Goal: Information Seeking & Learning: Learn about a topic

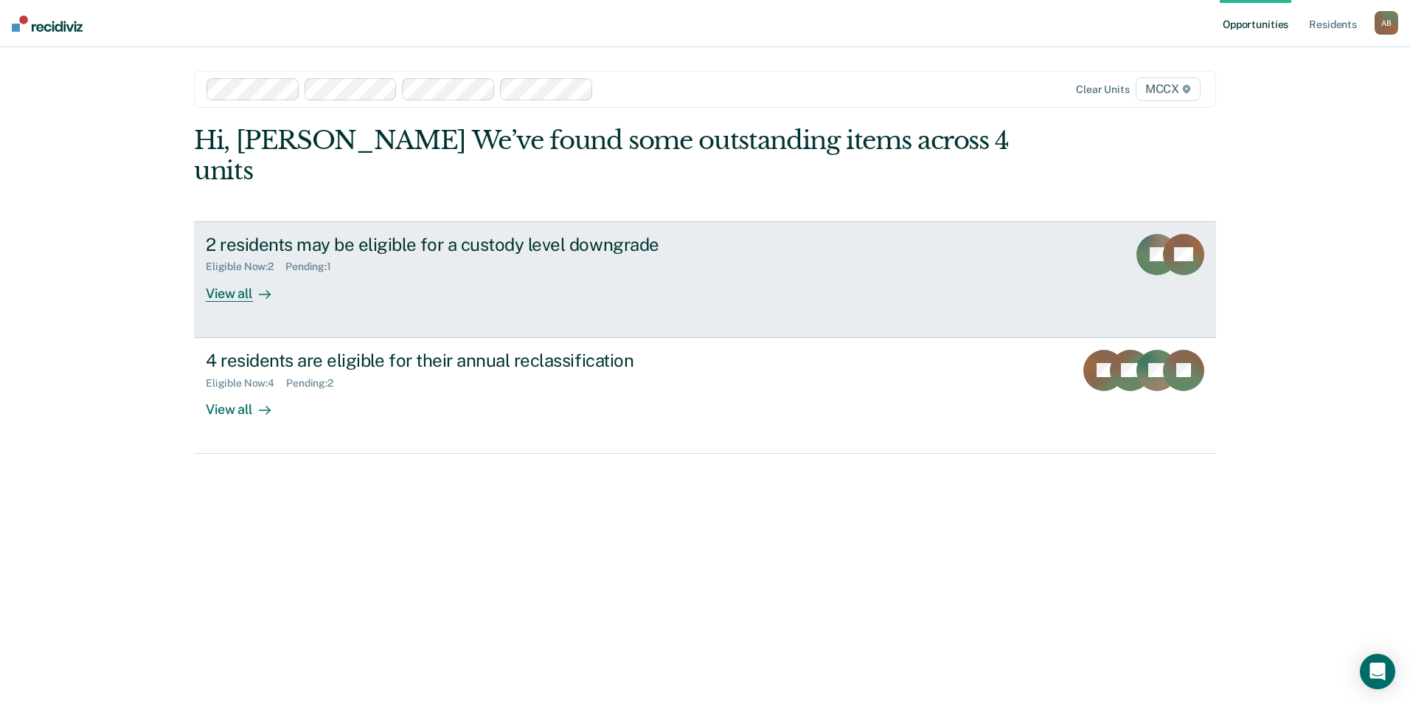
click at [259, 288] on icon at bounding box center [265, 294] width 12 height 12
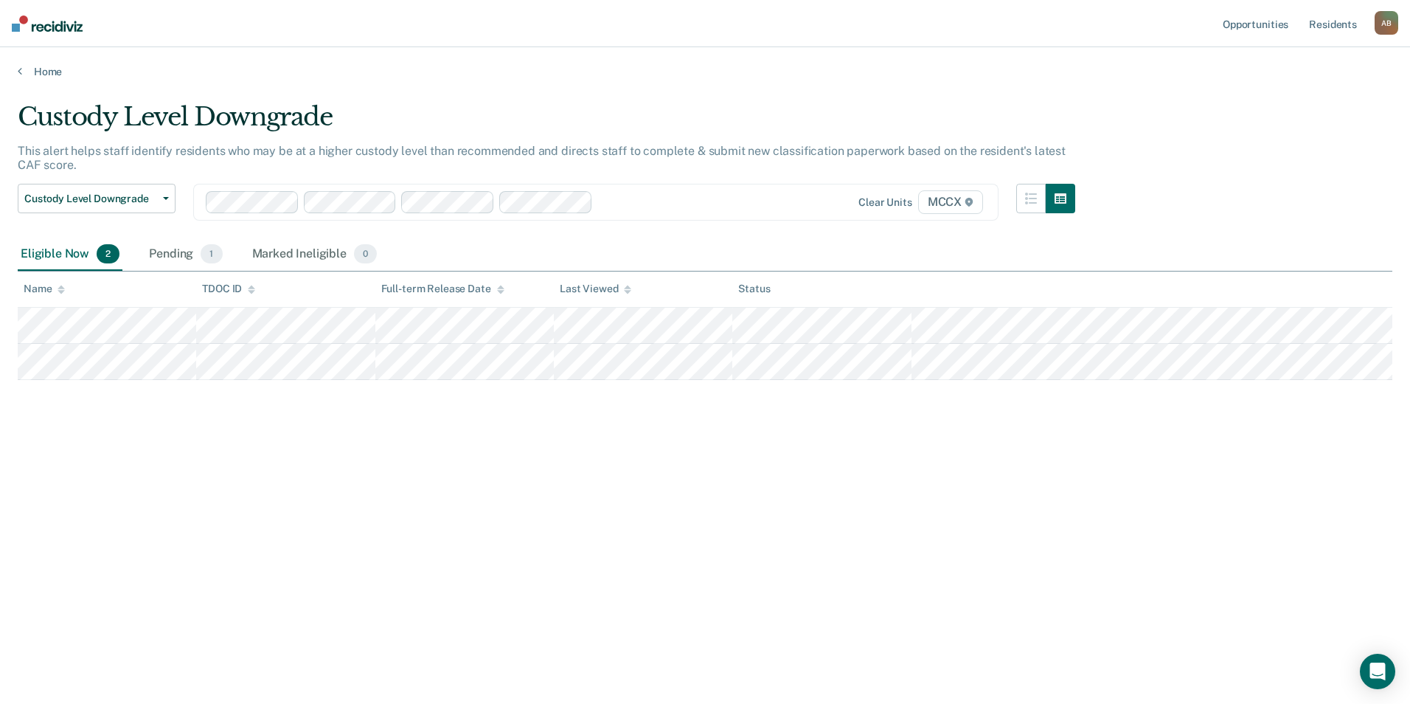
click at [52, 78] on main "Custody Level Downgrade This alert helps staff identify residents who may be at…" at bounding box center [705, 388] width 1410 height 621
click at [68, 69] on link "Home" at bounding box center [705, 71] width 1375 height 13
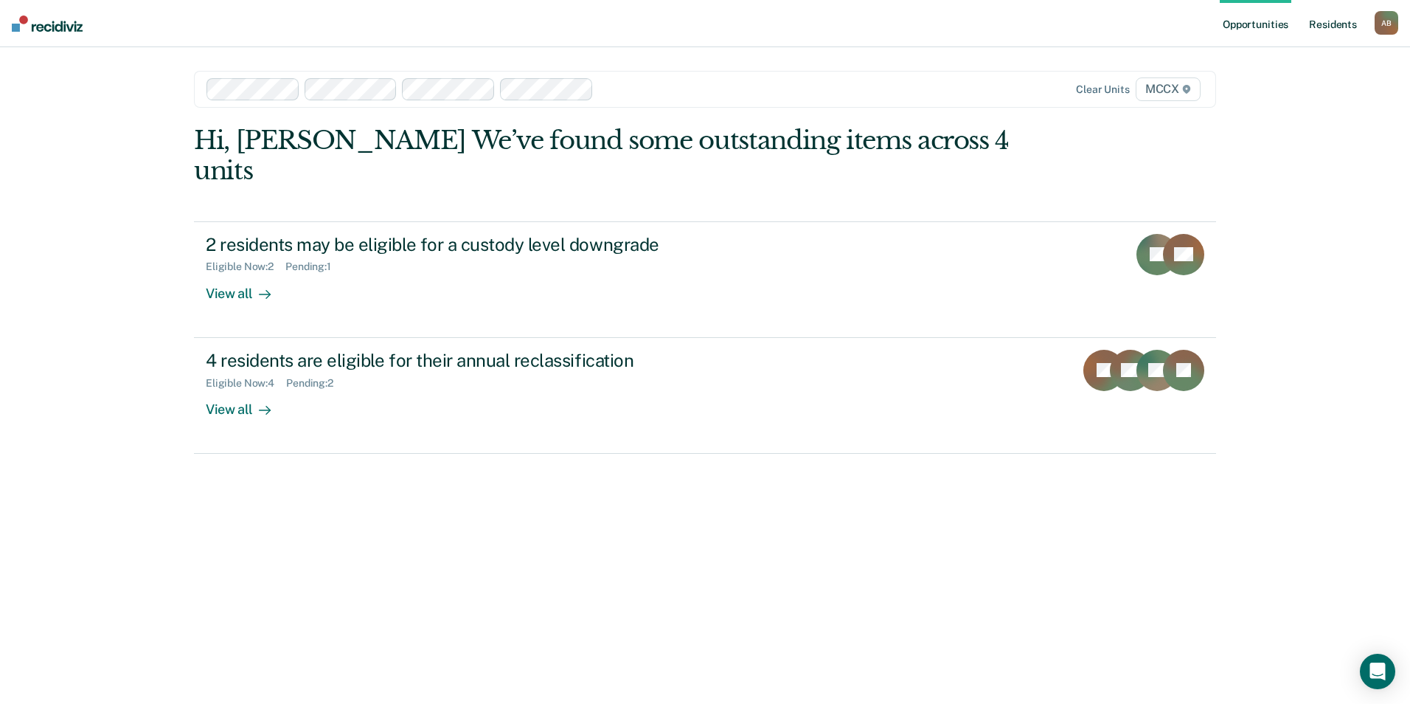
click at [1328, 21] on link "Resident s" at bounding box center [1333, 23] width 54 height 47
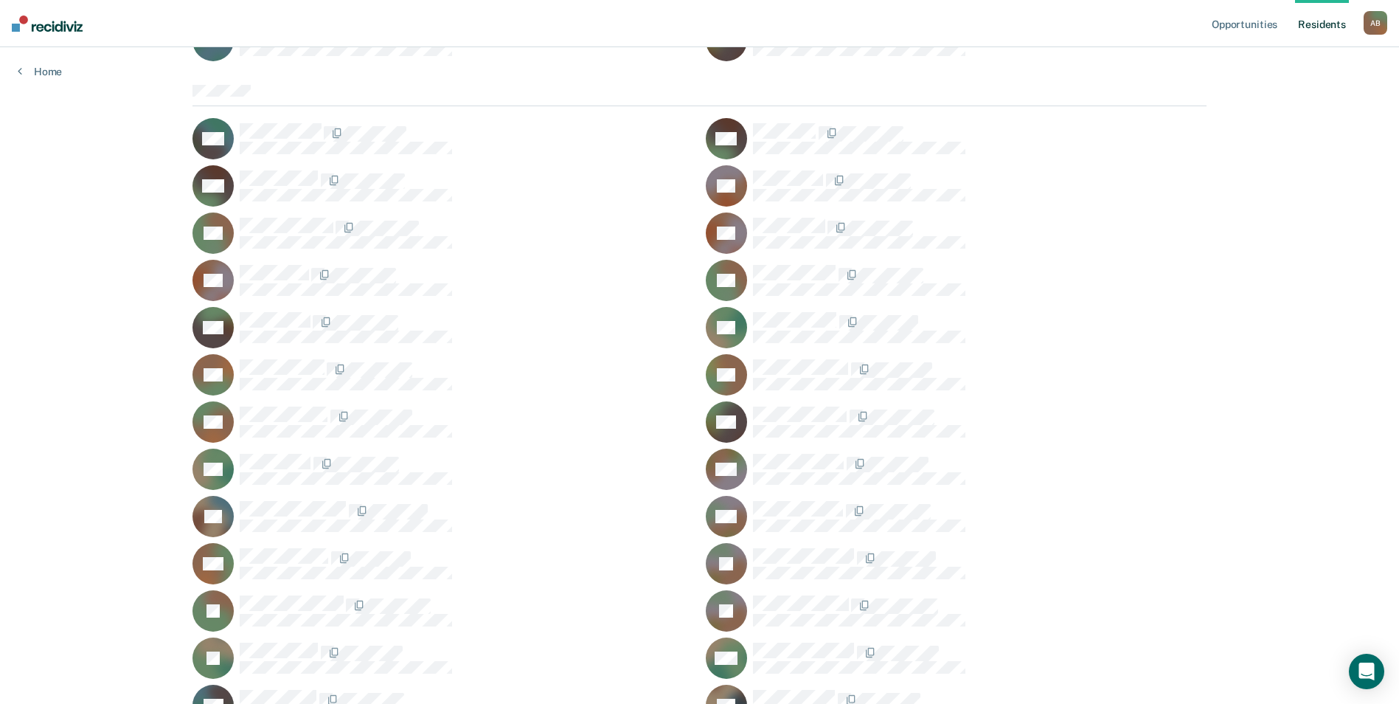
scroll to position [2233, 0]
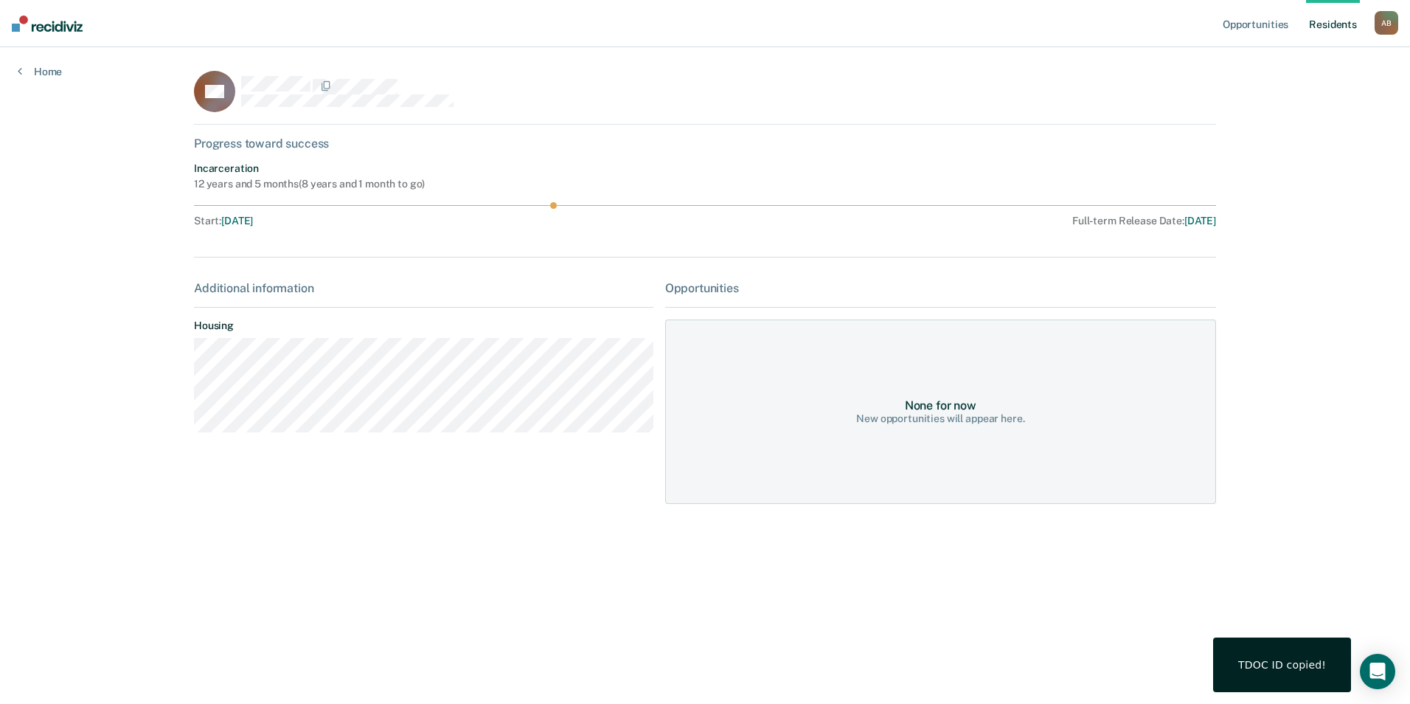
click at [957, 429] on div "None for now New opportunities will appear here." at bounding box center [940, 411] width 551 height 184
click at [884, 368] on div "None for now New opportunities will appear here." at bounding box center [940, 411] width 551 height 184
click at [726, 287] on div "Opportunities" at bounding box center [940, 288] width 551 height 14
drag, startPoint x: 218, startPoint y: 183, endPoint x: 238, endPoint y: 141, distance: 46.8
click at [218, 183] on div "12 years and 5 months ( 8 years and 1 month to go )" at bounding box center [309, 184] width 231 height 13
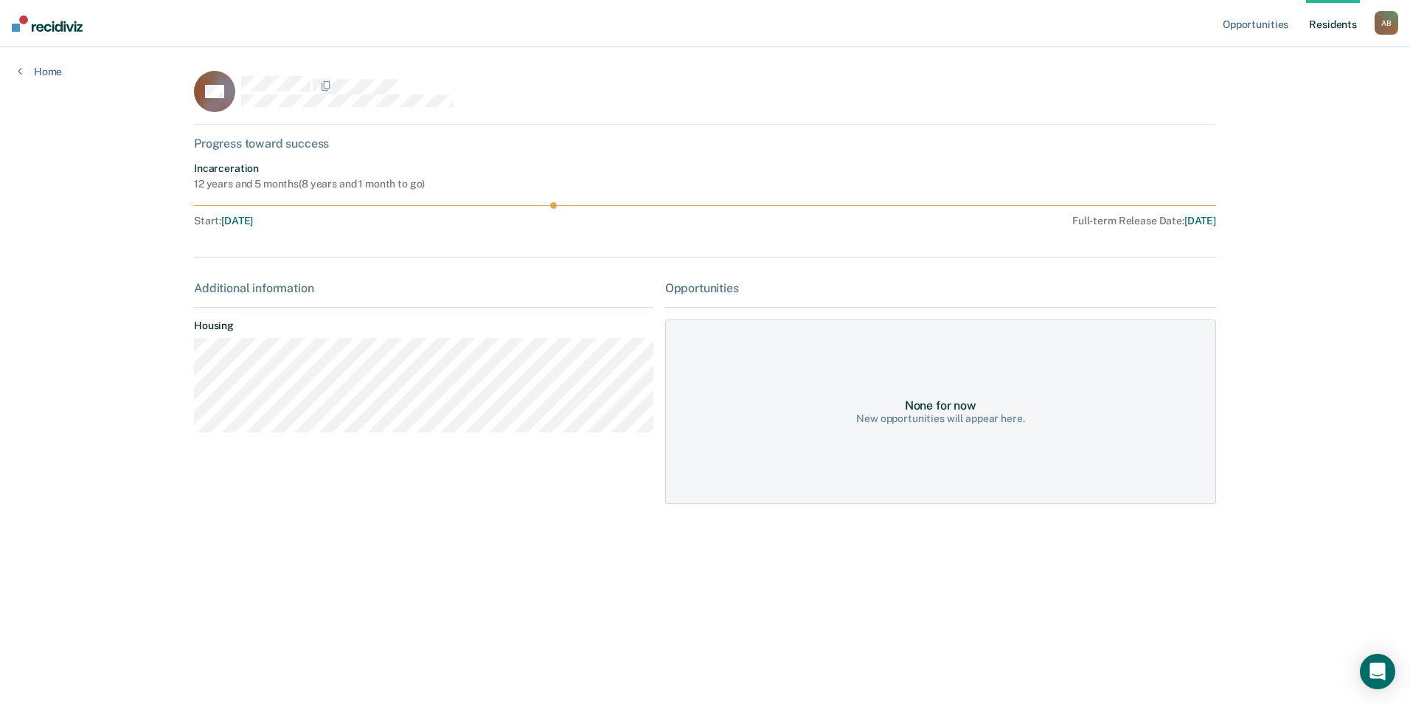
drag, startPoint x: 240, startPoint y: 130, endPoint x: 208, endPoint y: 125, distance: 32.9
click at [240, 128] on div "CB Progress toward success Incarceration 12 years and 5 months ( 8 years and 1 …" at bounding box center [705, 296] width 1022 height 451
click at [21, 66] on icon at bounding box center [20, 71] width 4 height 12
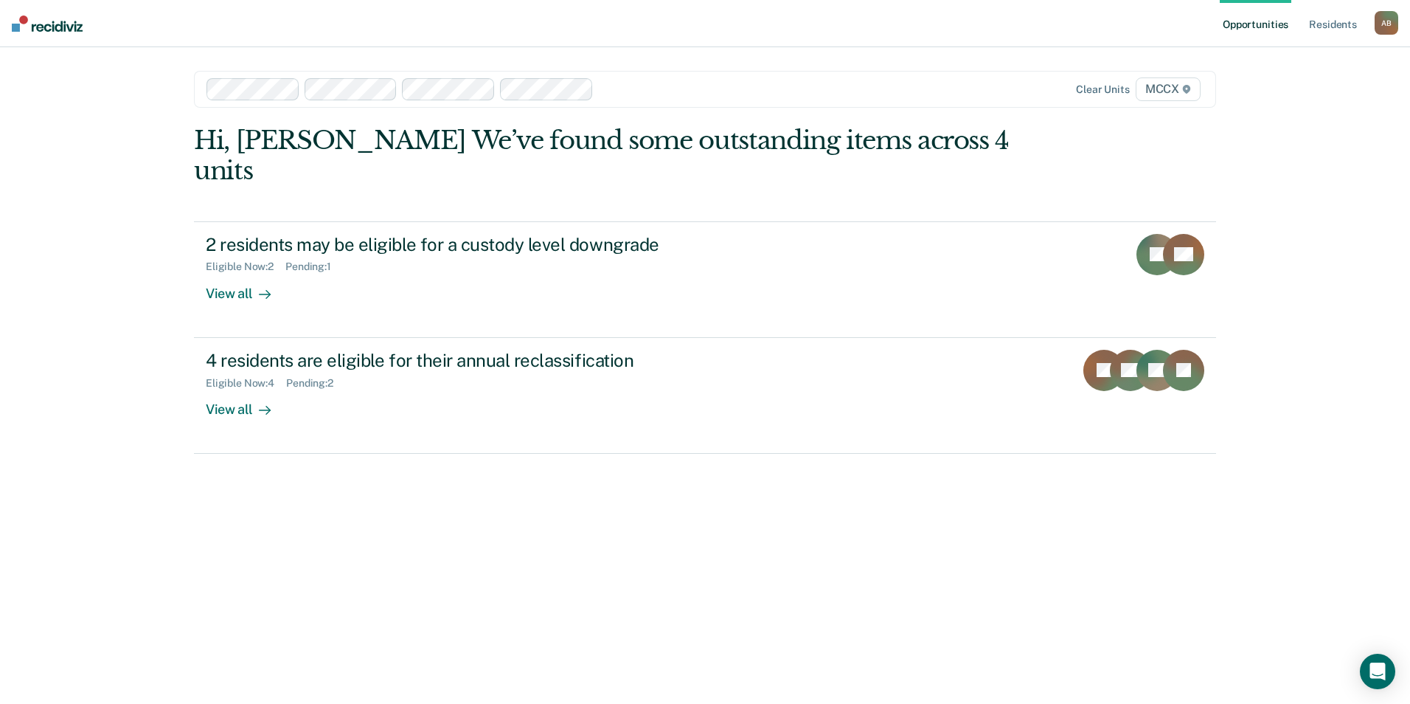
click at [1378, 21] on div "A B" at bounding box center [1387, 23] width 24 height 24
click at [1349, 21] on link "Resident s" at bounding box center [1333, 23] width 54 height 47
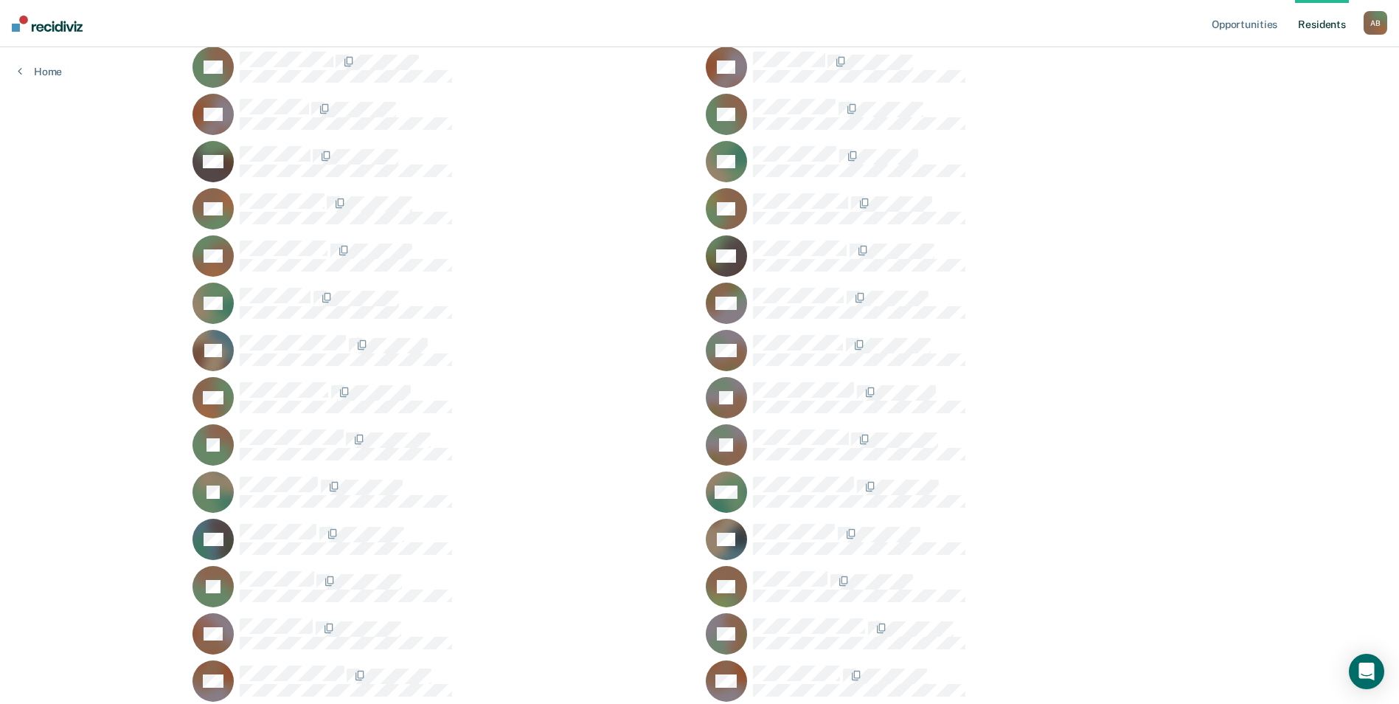
scroll to position [2233, 0]
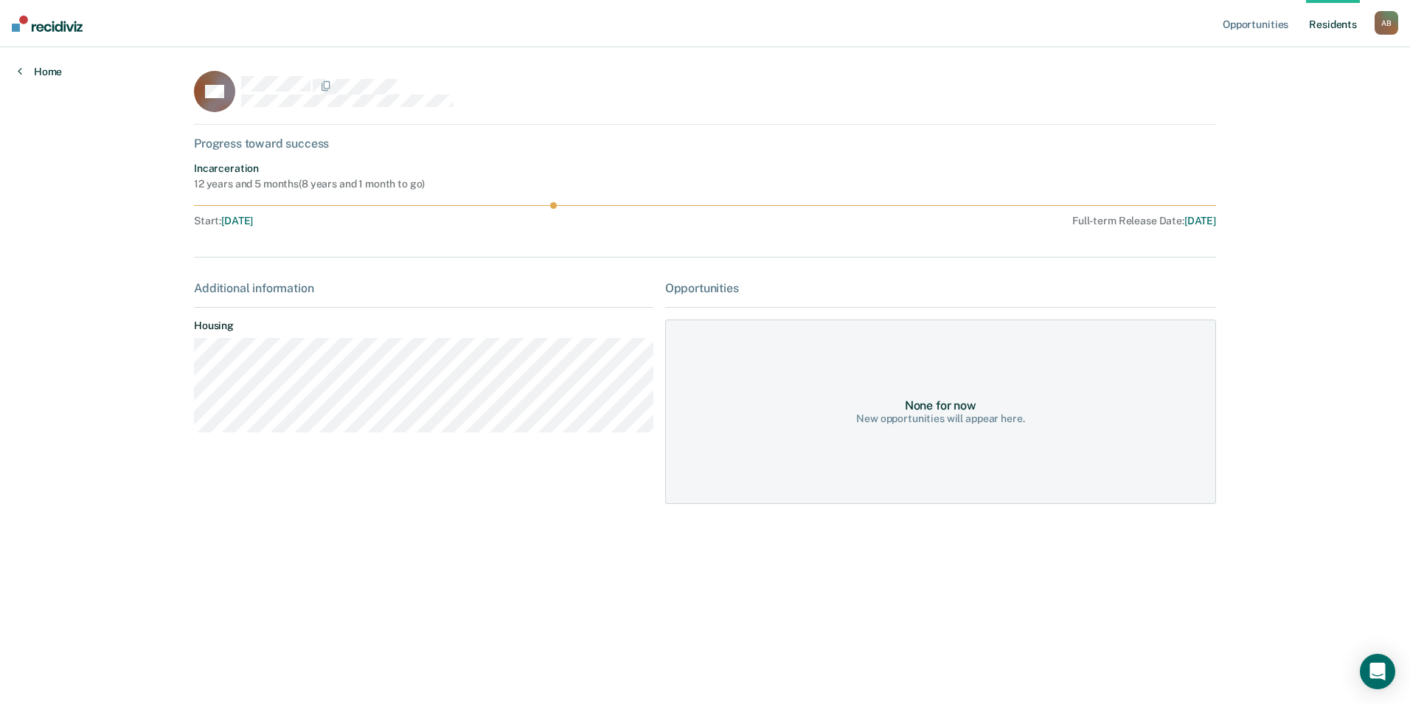
click at [46, 77] on link "Home" at bounding box center [40, 71] width 44 height 13
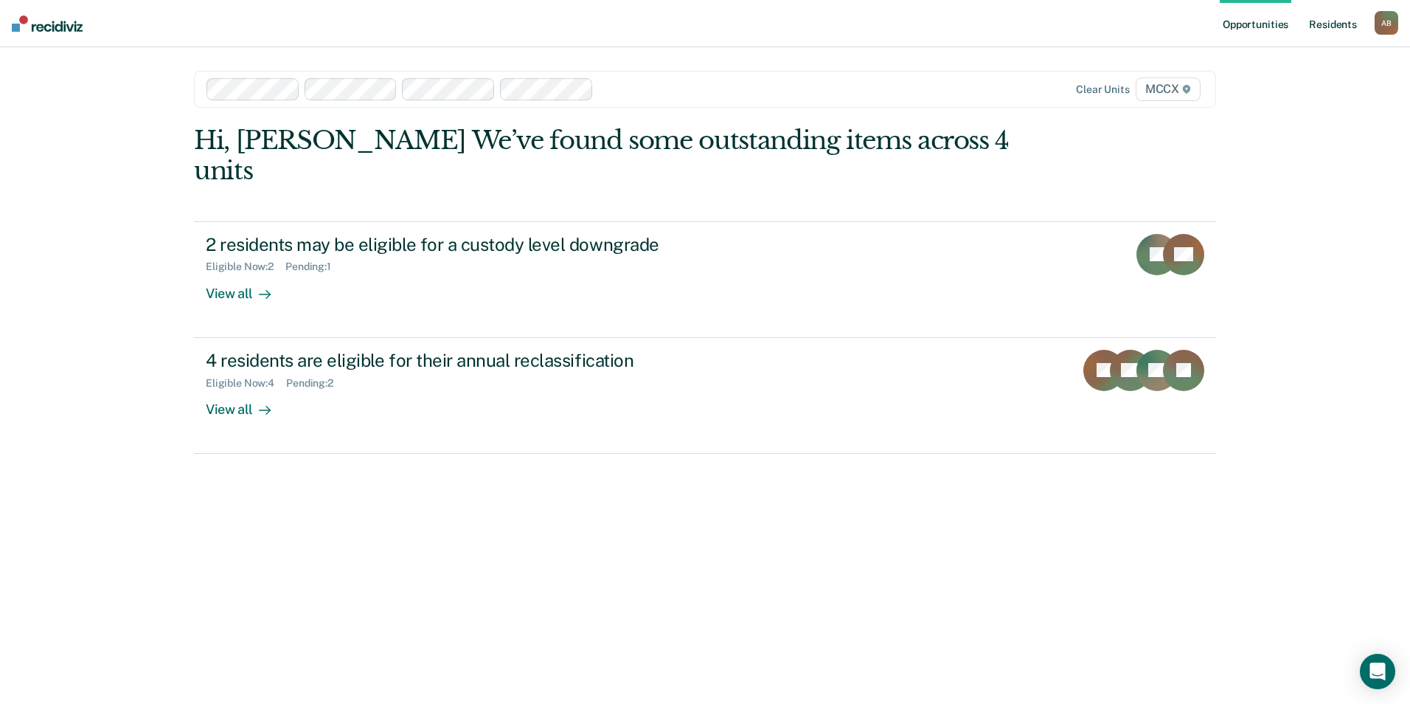
click at [1314, 24] on link "Resident s" at bounding box center [1333, 23] width 54 height 47
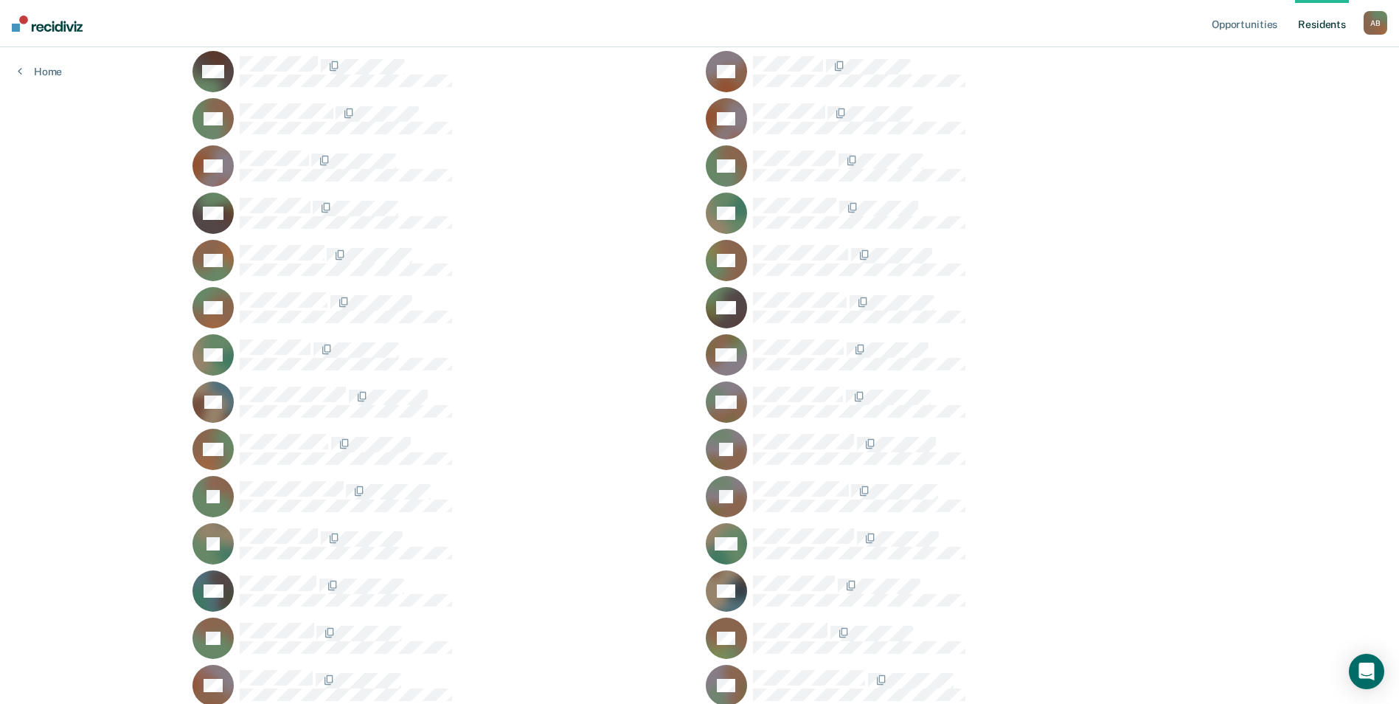
scroll to position [2307, 0]
click at [1286, 668] on div "TDOC ID copied!" at bounding box center [1271, 664] width 88 height 13
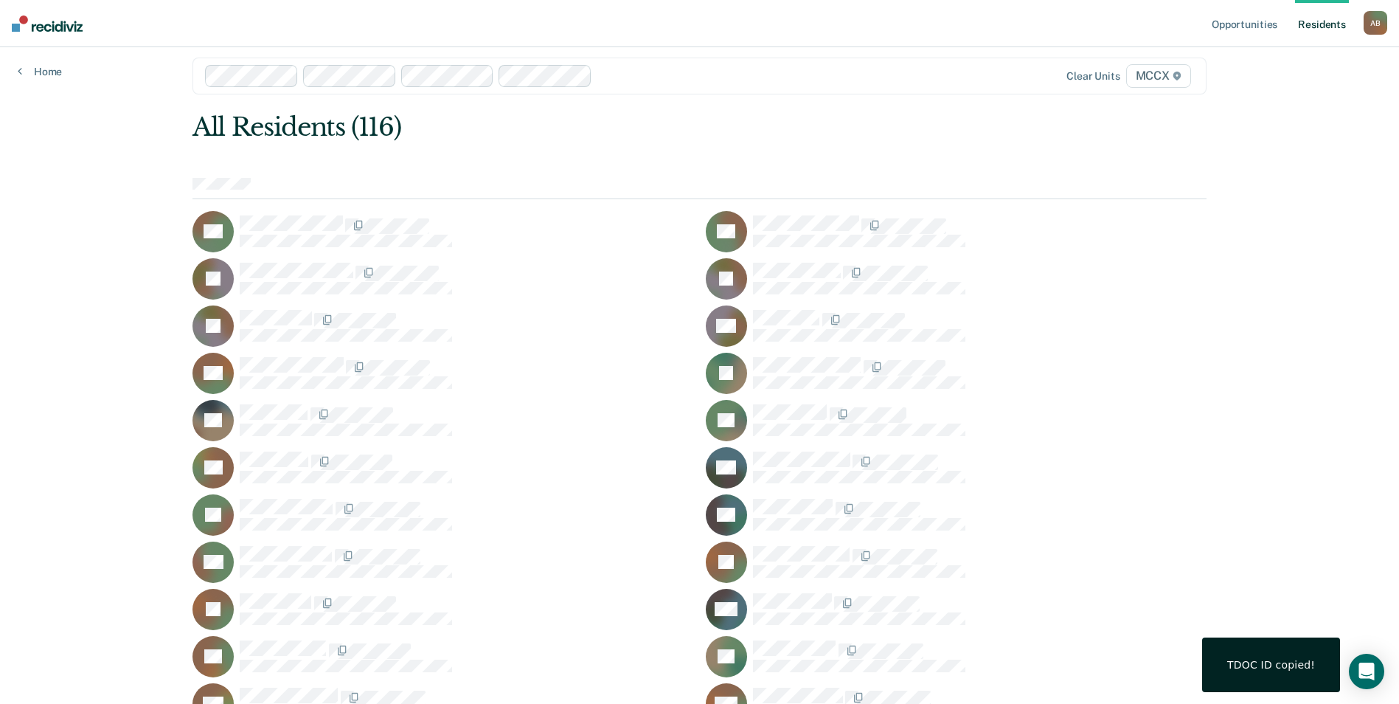
scroll to position [0, 0]
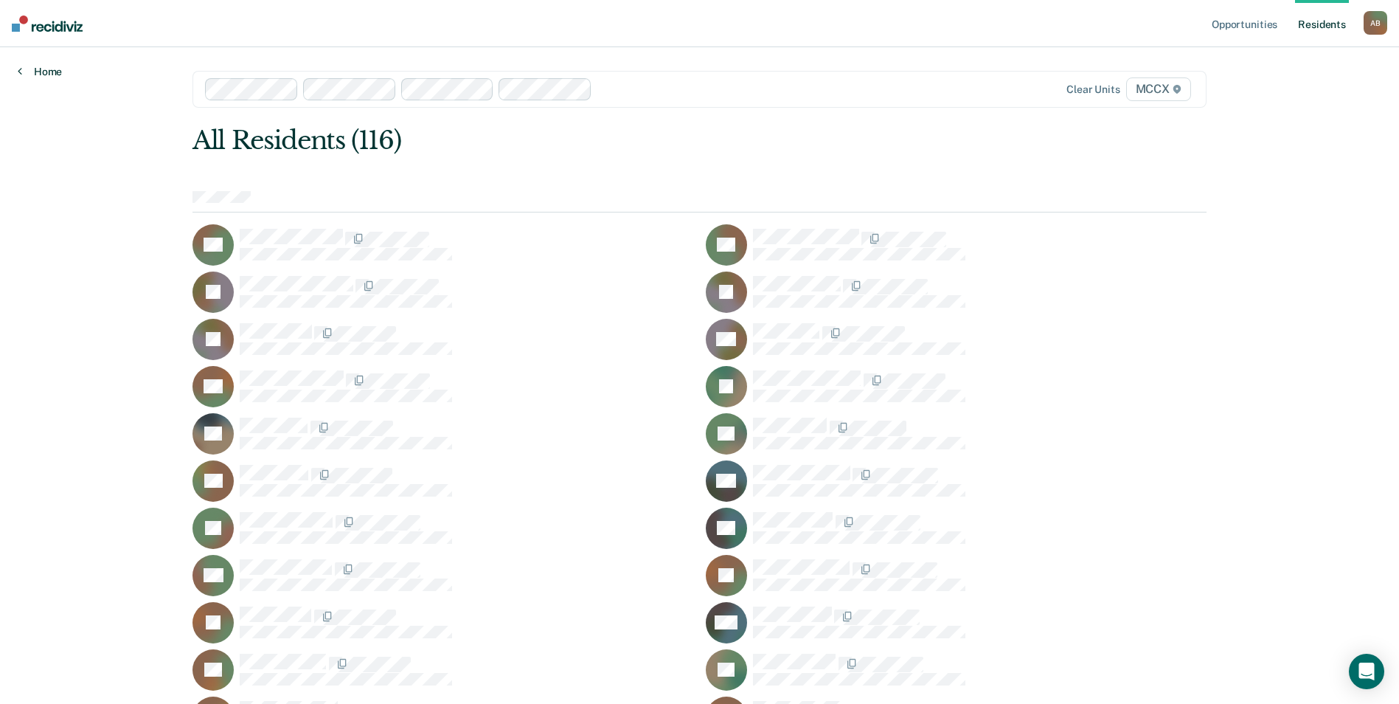
click at [44, 76] on link "Home" at bounding box center [40, 71] width 44 height 13
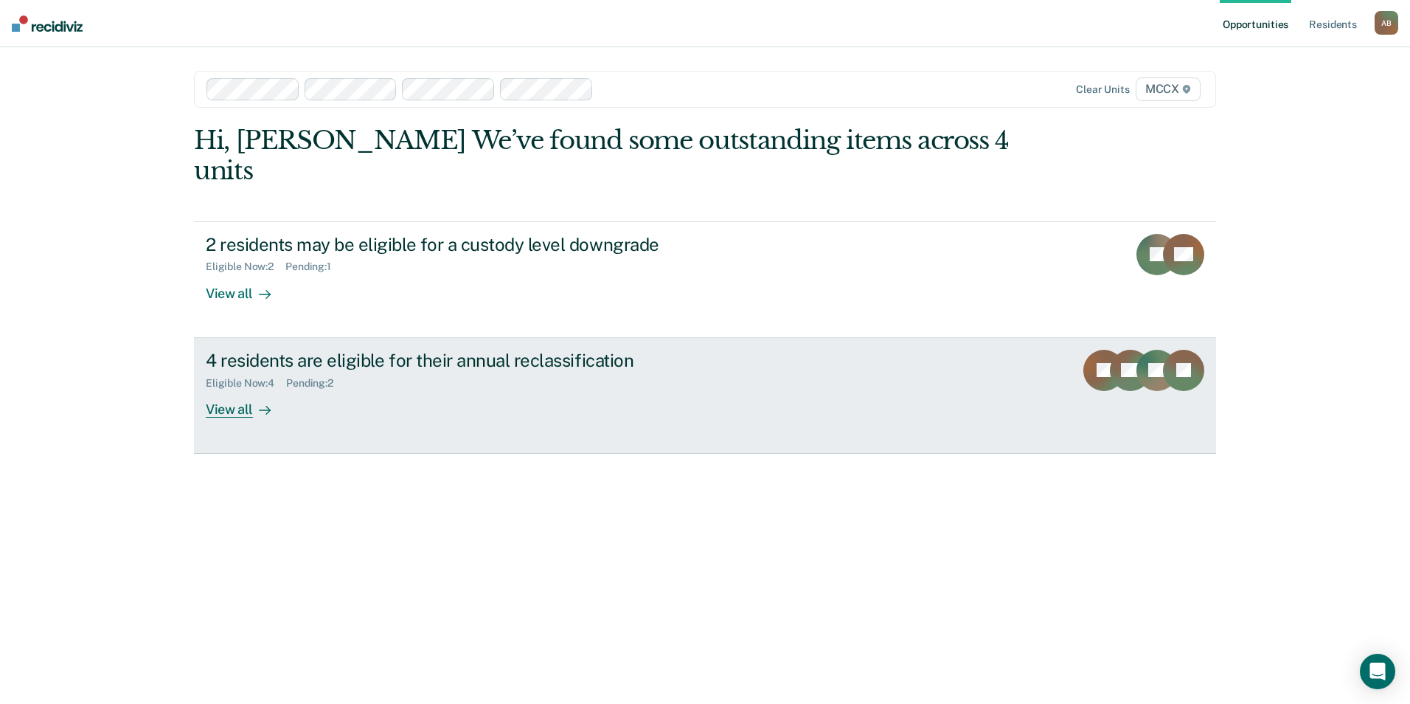
click at [282, 388] on link "4 residents are eligible for their annual reclassification Eligible Now : 4 Pen…" at bounding box center [705, 396] width 1022 height 116
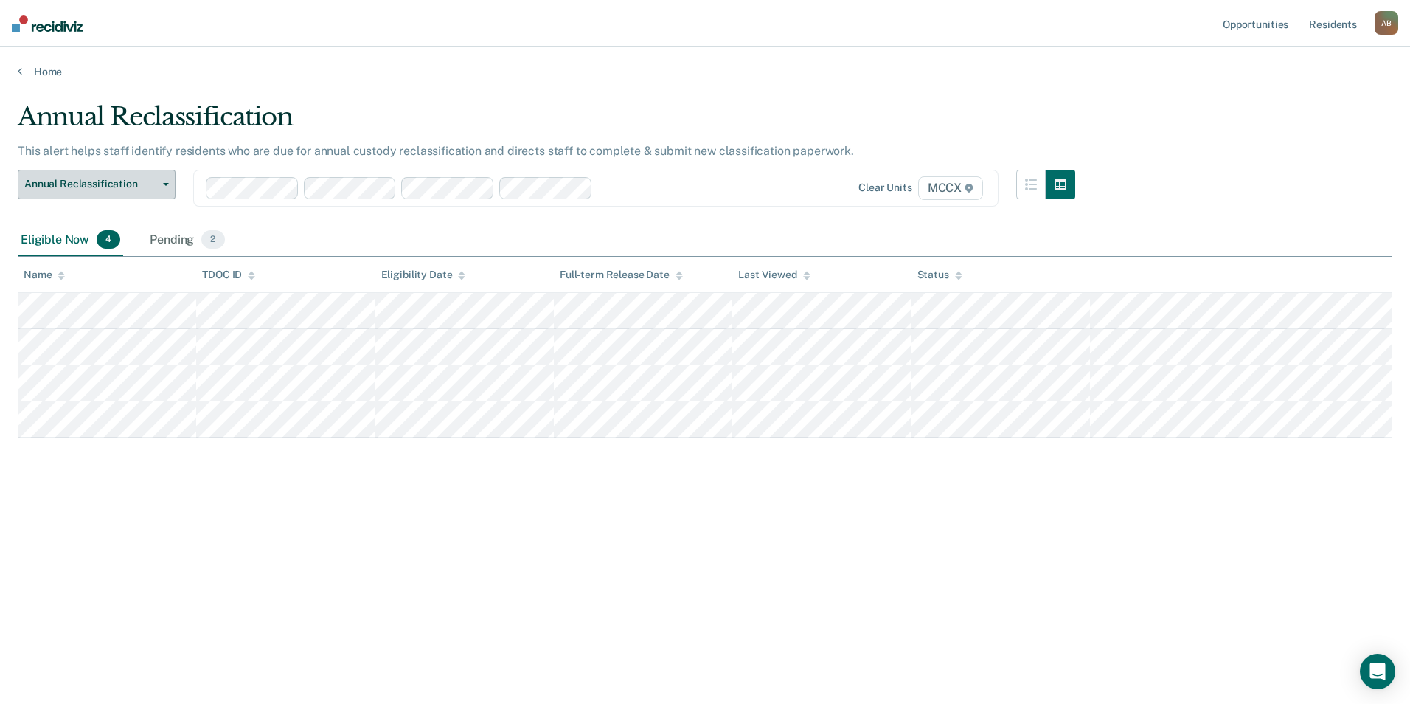
click at [66, 186] on span "Annual Reclassification" at bounding box center [90, 184] width 133 height 13
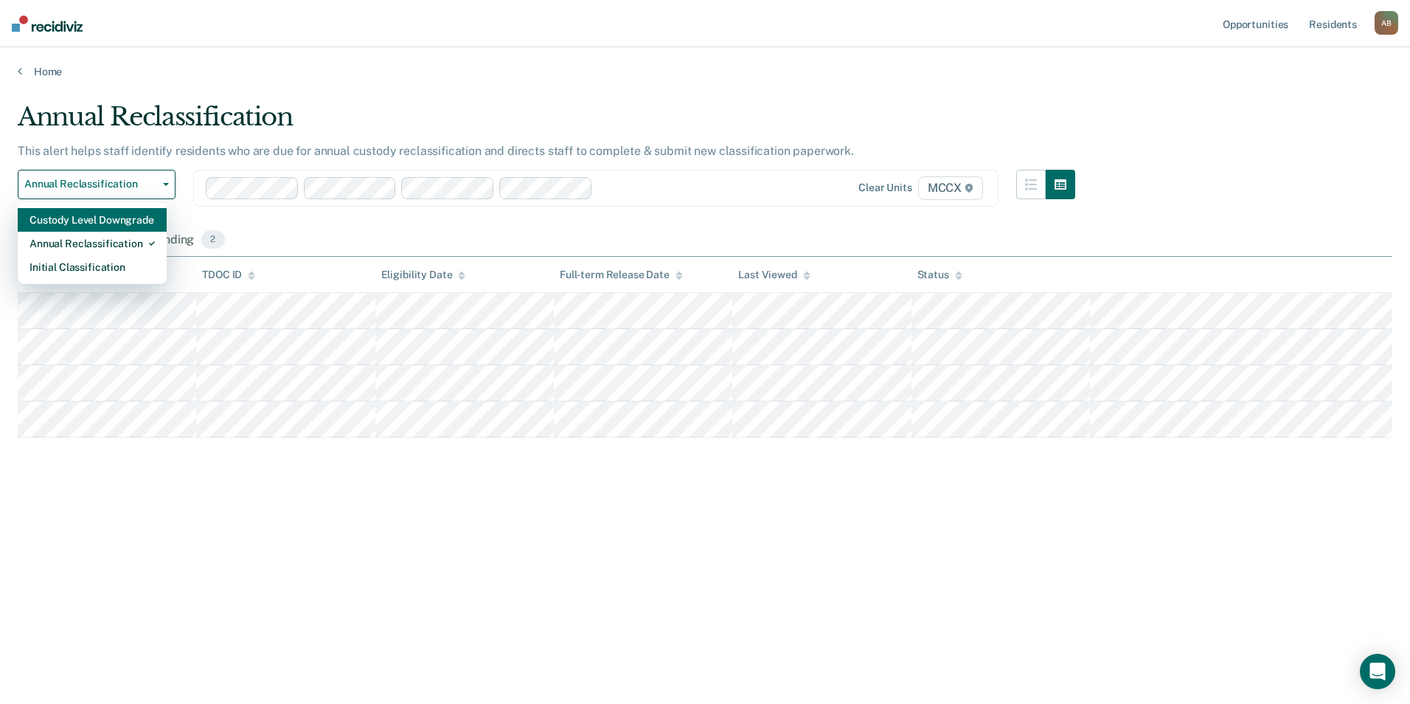
click at [81, 223] on div "Custody Level Downgrade" at bounding box center [92, 220] width 125 height 24
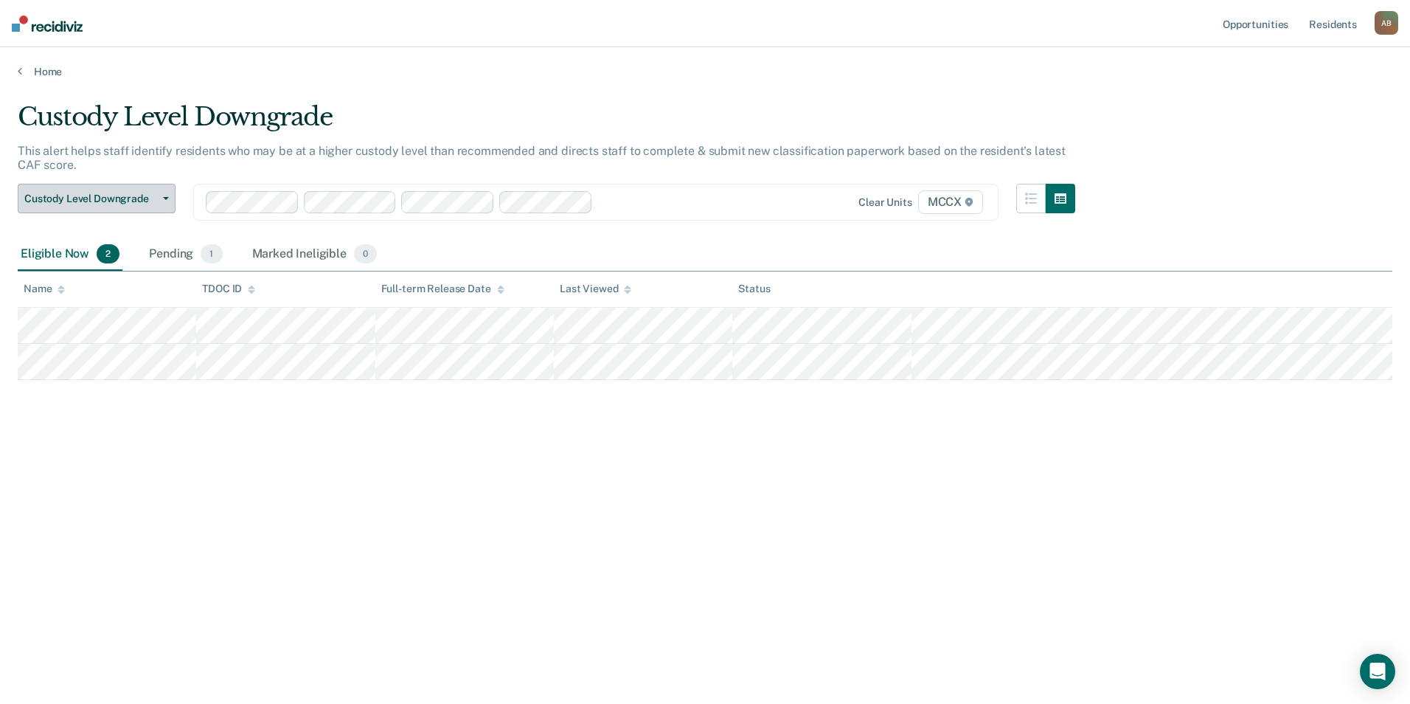
drag, startPoint x: 98, startPoint y: 196, endPoint x: 97, endPoint y: 215, distance: 19.2
click at [99, 195] on span "Custody Level Downgrade" at bounding box center [90, 198] width 133 height 13
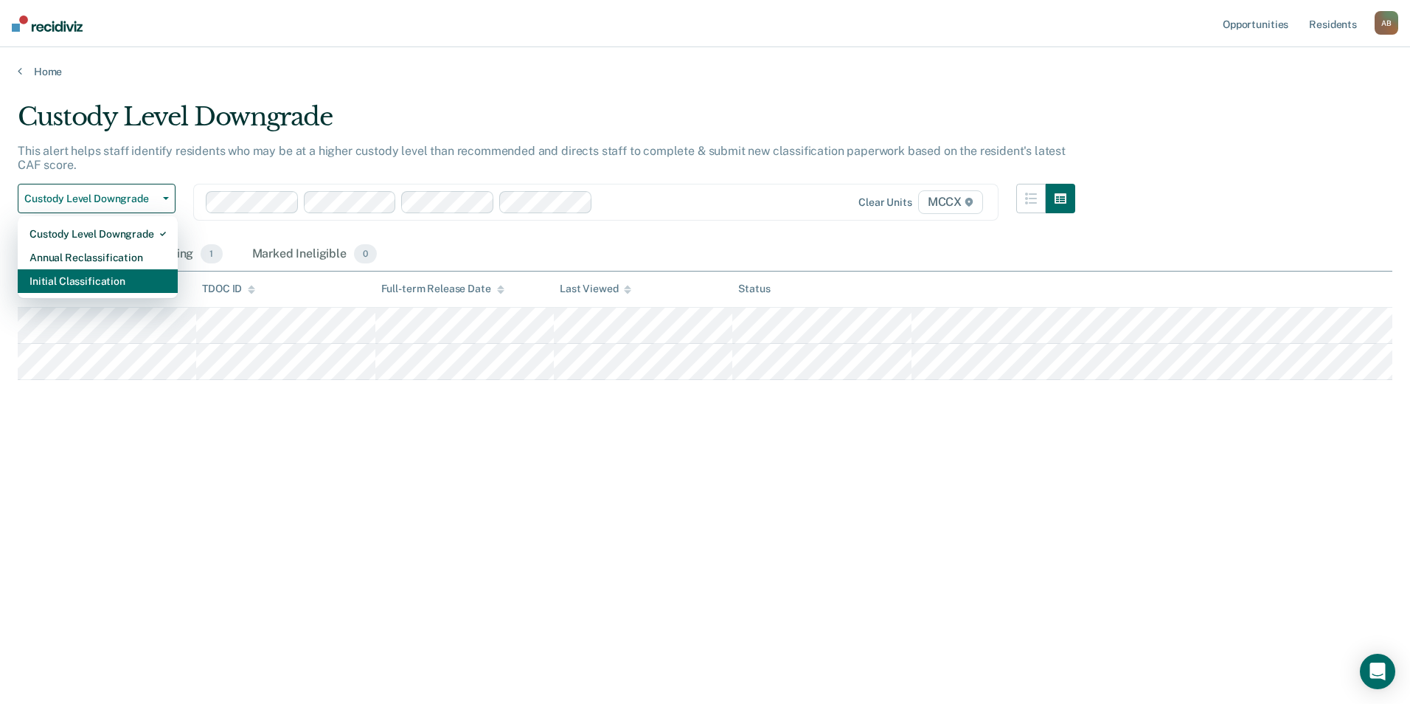
click at [82, 283] on div "Initial Classification" at bounding box center [98, 281] width 136 height 24
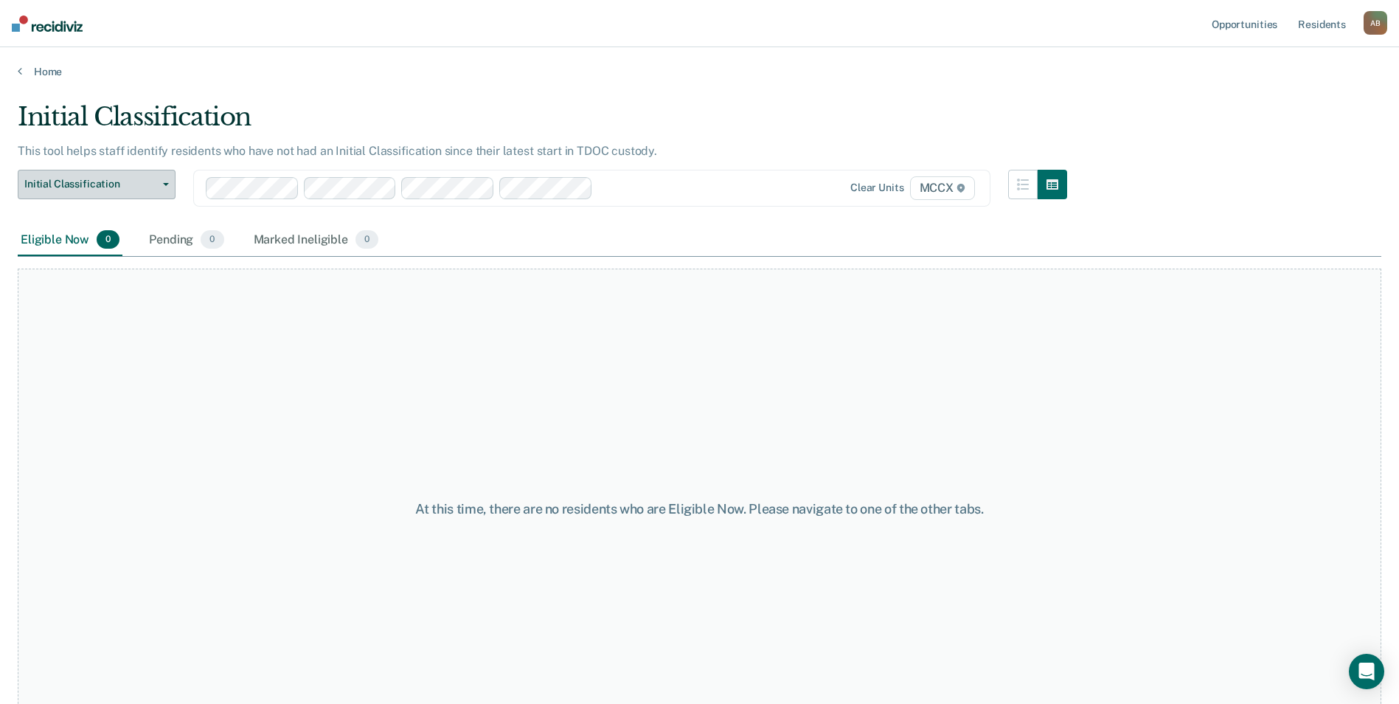
click at [100, 183] on span "Initial Classification" at bounding box center [90, 184] width 133 height 13
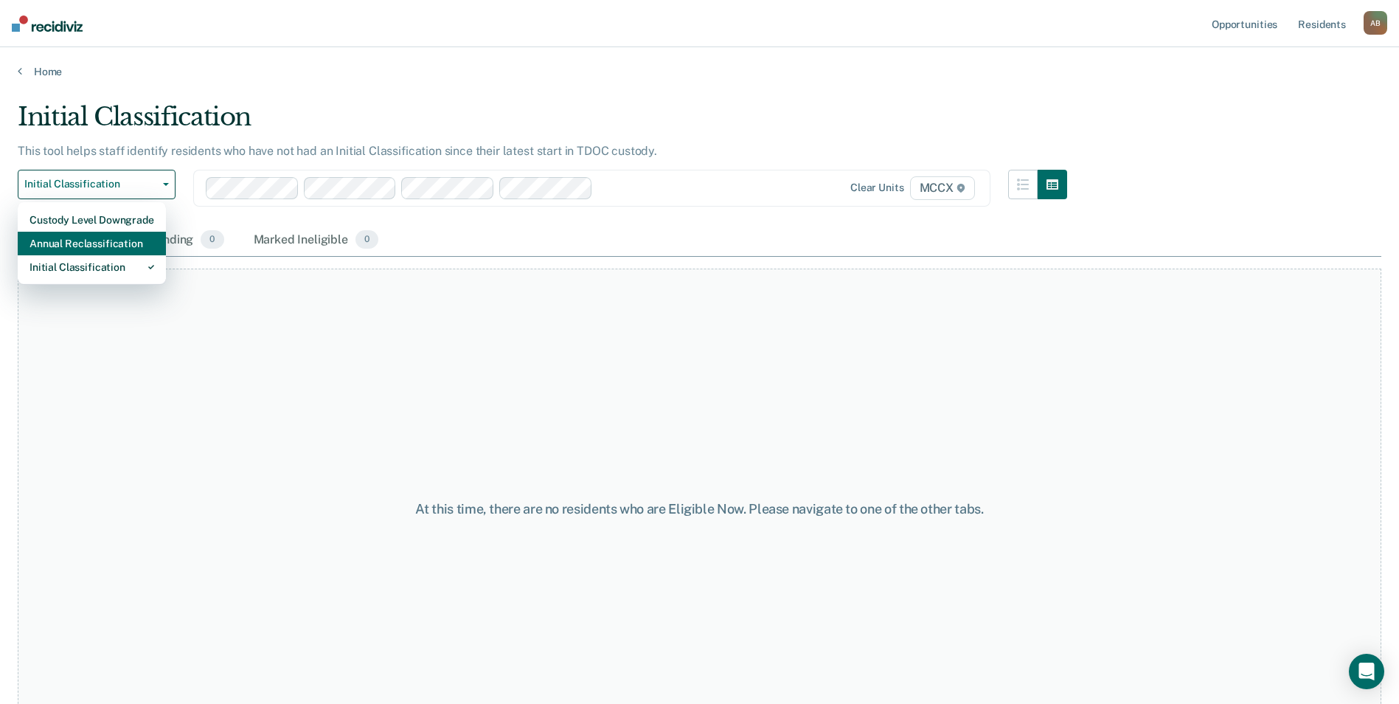
click at [94, 242] on div "Annual Reclassification" at bounding box center [92, 244] width 125 height 24
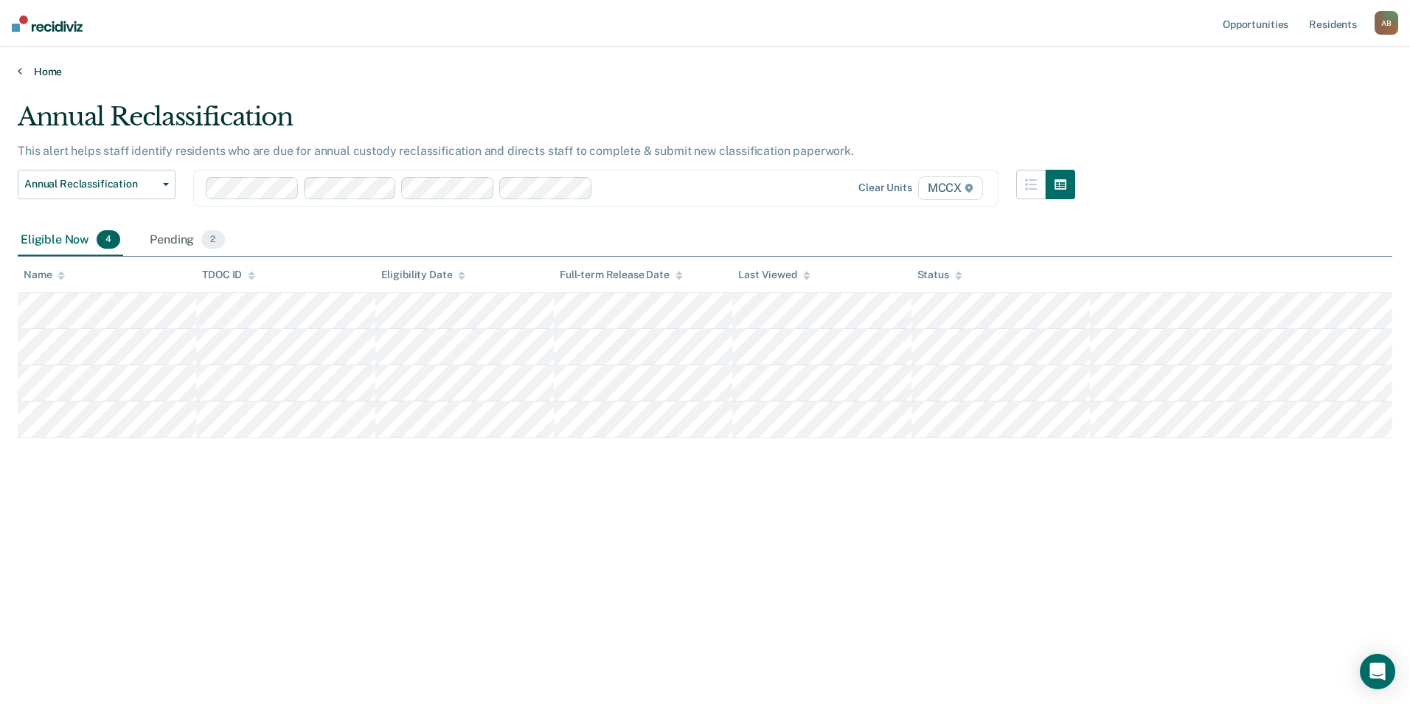
click at [29, 71] on link "Home" at bounding box center [705, 71] width 1375 height 13
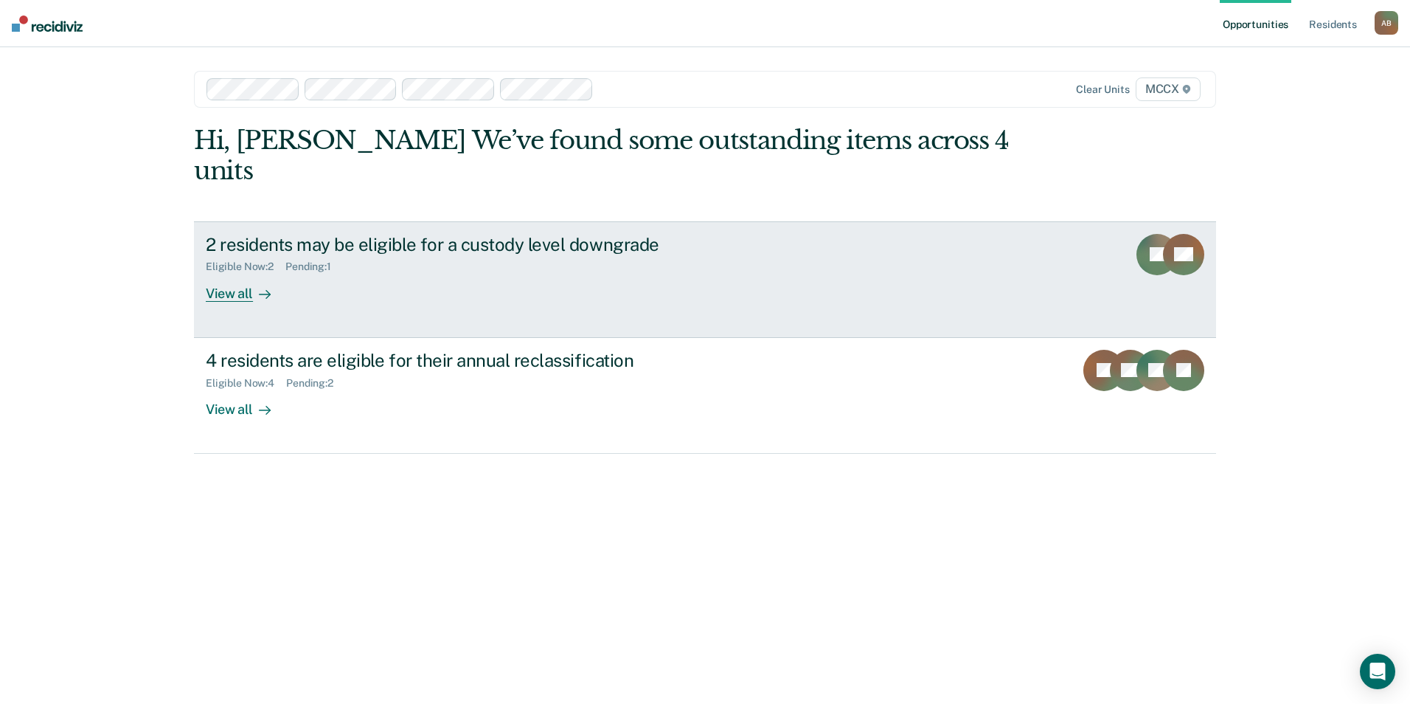
click at [276, 273] on div "View all" at bounding box center [247, 287] width 83 height 29
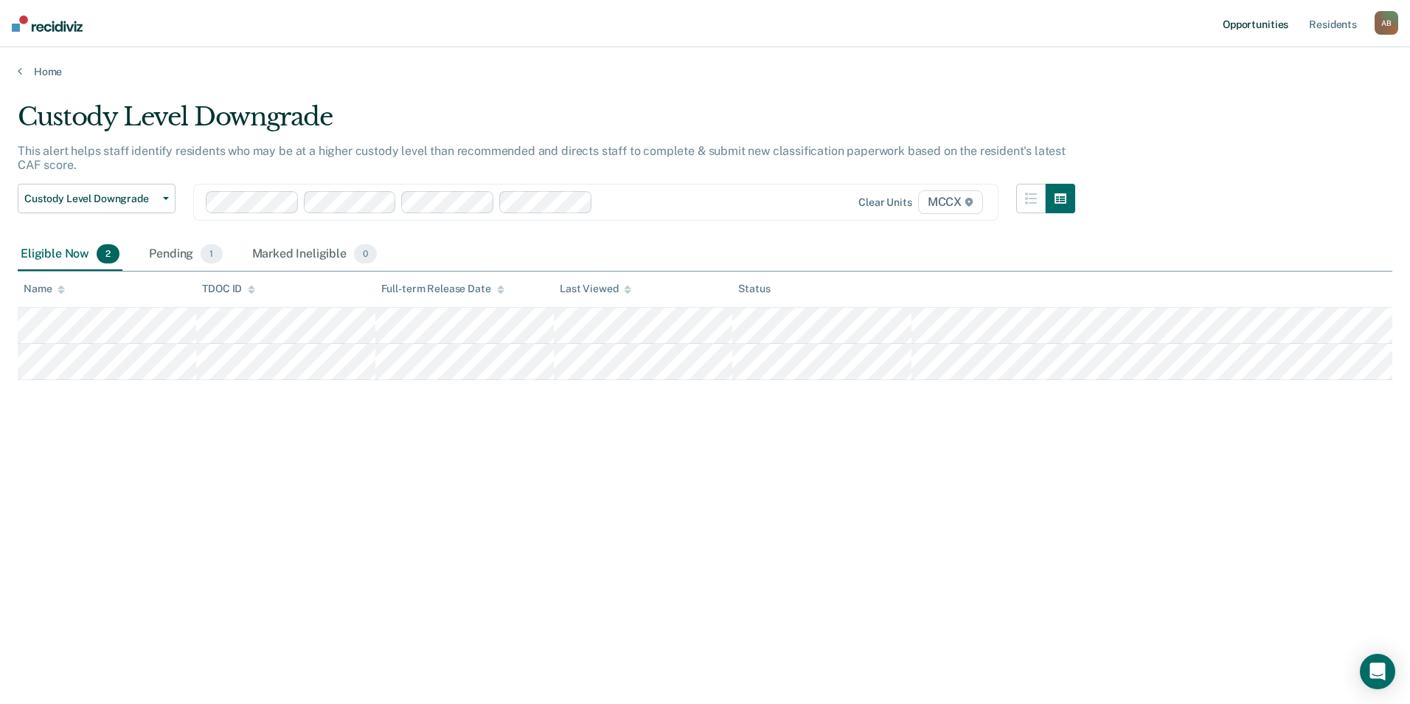
click at [1250, 24] on link "Opportunities" at bounding box center [1256, 23] width 72 height 47
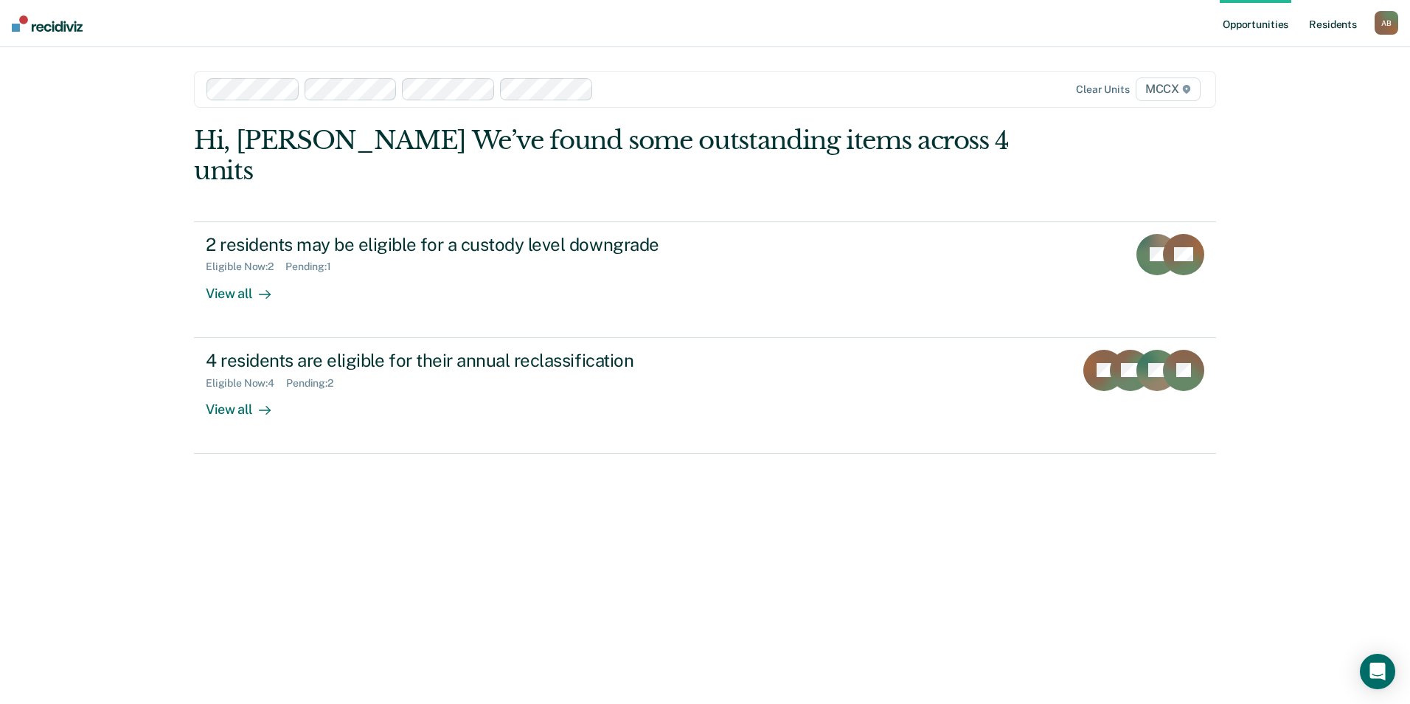
click at [1308, 27] on link "Resident s" at bounding box center [1333, 23] width 54 height 47
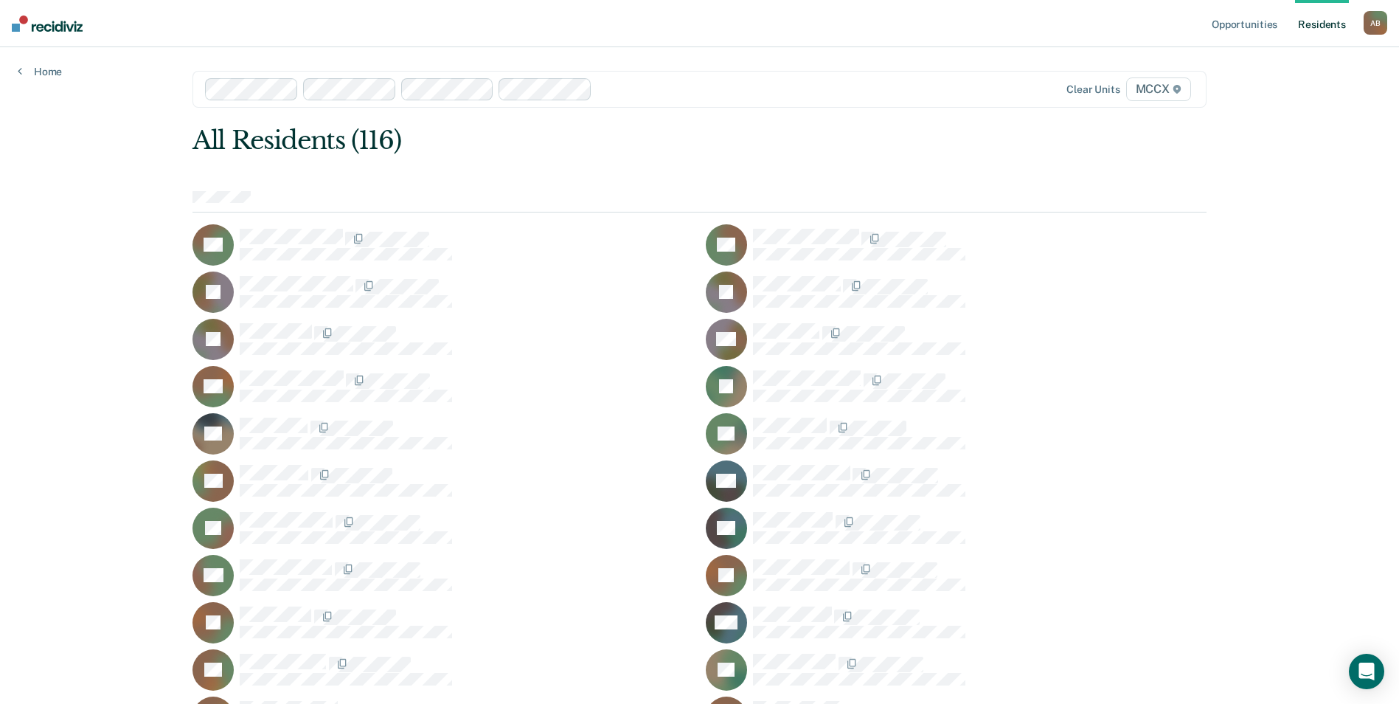
click at [1375, 23] on div "A B" at bounding box center [1376, 23] width 24 height 24
click at [1295, 65] on link "Profile" at bounding box center [1316, 60] width 119 height 13
click at [35, 62] on div "Home" at bounding box center [40, 62] width 80 height 31
click at [29, 75] on link "Home" at bounding box center [40, 71] width 44 height 13
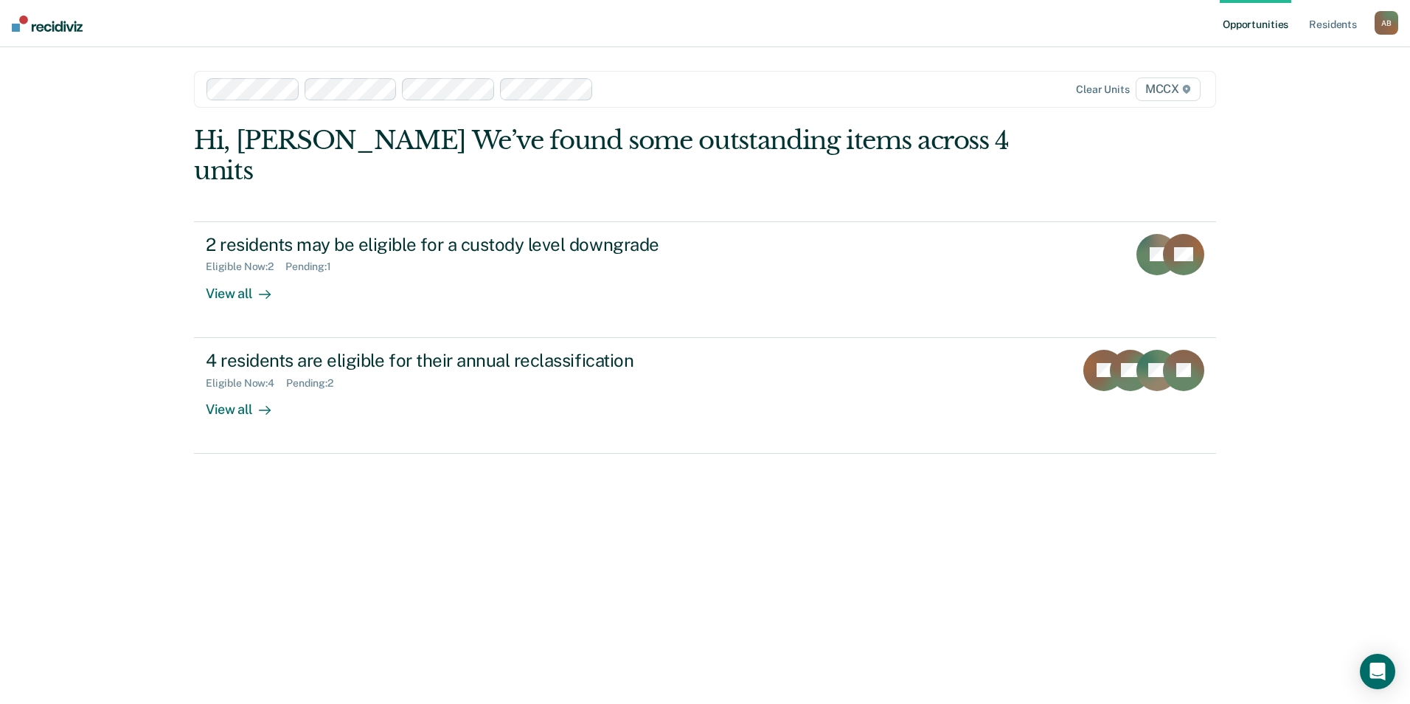
click at [44, 20] on img at bounding box center [47, 23] width 71 height 16
click at [1269, 18] on link "Opportunities" at bounding box center [1256, 23] width 72 height 47
click at [1344, 24] on link "Resident s" at bounding box center [1333, 23] width 54 height 47
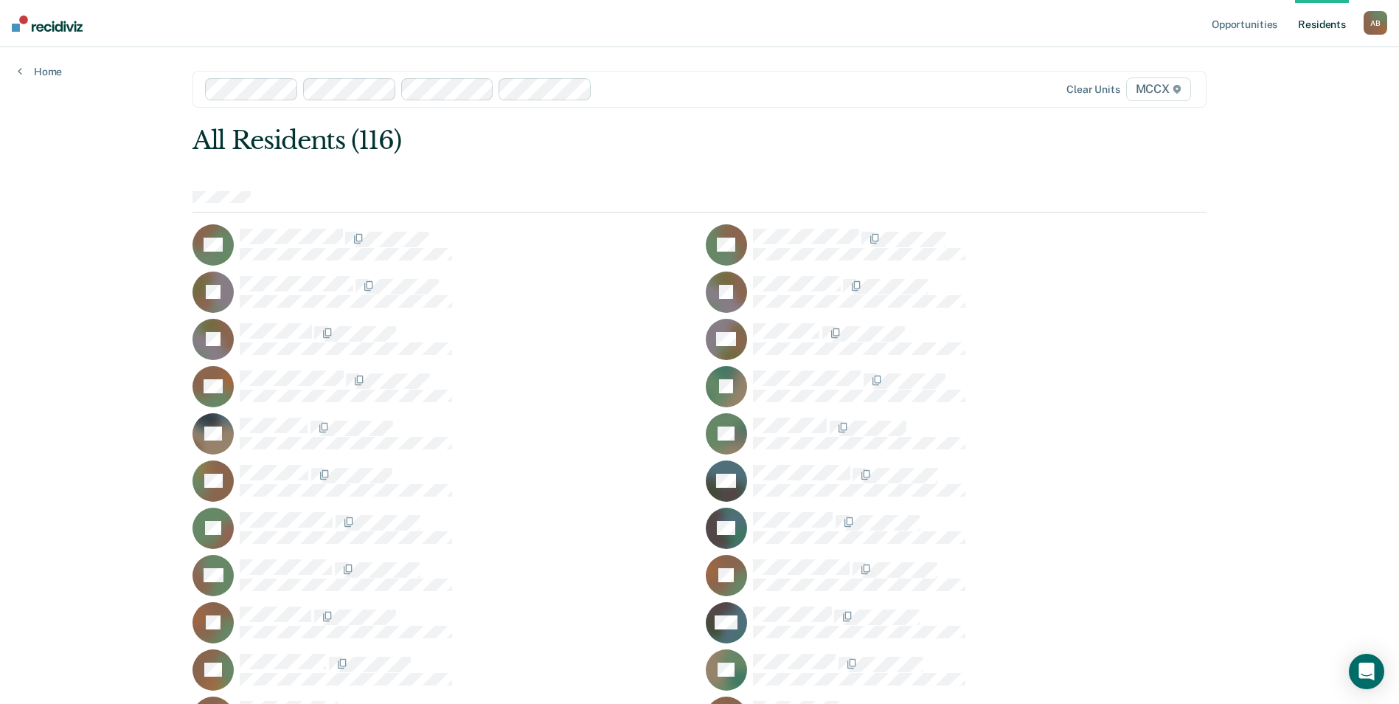
click at [1364, 22] on div "A B" at bounding box center [1376, 23] width 24 height 24
